Goal: Obtain resource: Download file/media

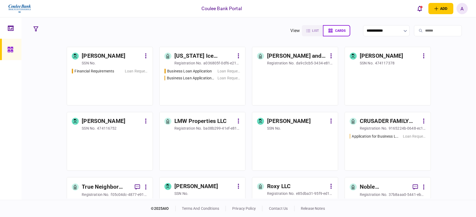
click at [433, 32] on input "search" at bounding box center [438, 30] width 48 height 11
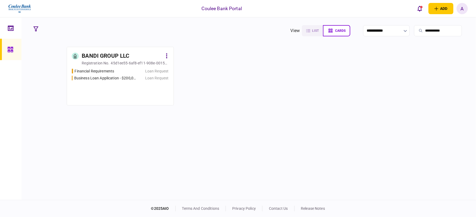
type input "**********"
click at [99, 74] on div "Financial Requirements Loan Request Business Loan Application - $200,000 for wo…" at bounding box center [120, 85] width 97 height 32
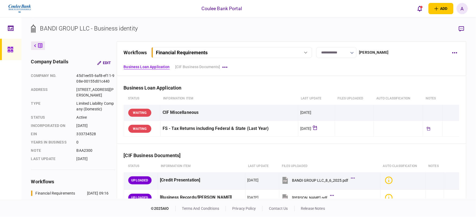
click at [257, 53] on div "Financial Requirements" at bounding box center [225, 53] width 138 height 6
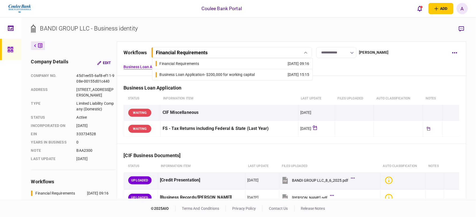
click at [239, 75] on div "Business Loan Application - $200,000 for working capital" at bounding box center [207, 75] width 95 height 6
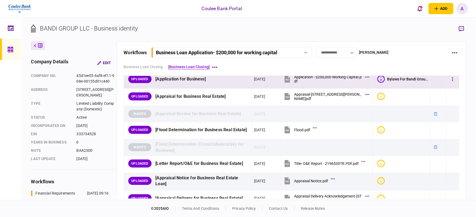
scroll to position [149, 0]
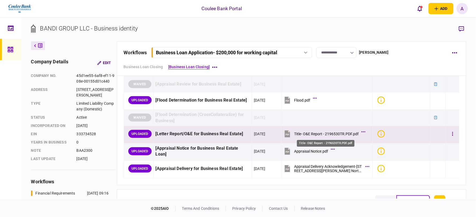
click at [334, 135] on div "Title- O&E Report - 2196530TR.PDF.pdf" at bounding box center [326, 134] width 65 height 4
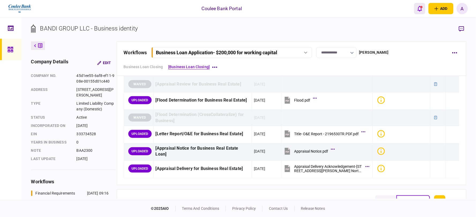
click at [420, 6] on div "open notifications list" at bounding box center [421, 7] width 2 height 2
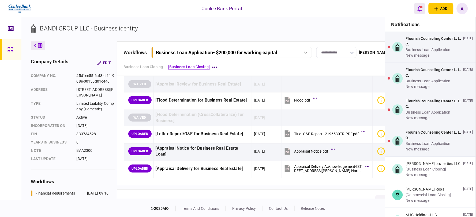
click at [420, 6] on div "open notifications list" at bounding box center [421, 7] width 2 height 2
